Goal: Task Accomplishment & Management: Use online tool/utility

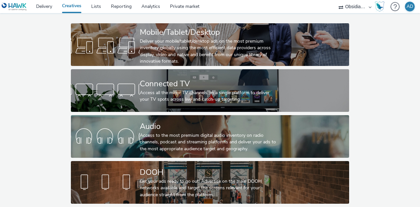
scroll to position [30, 0]
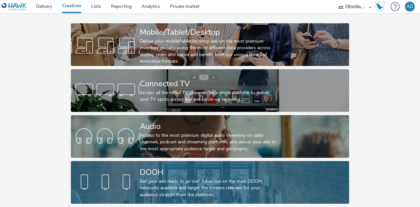
click at [111, 167] on link "DOOH Get your ads ready to go out! Advertise on the main DOOH networks availabl…" at bounding box center [210, 182] width 278 height 43
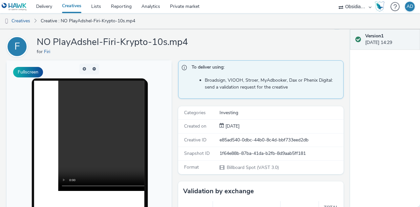
scroll to position [18, 0]
